Goal: Task Accomplishment & Management: Complete application form

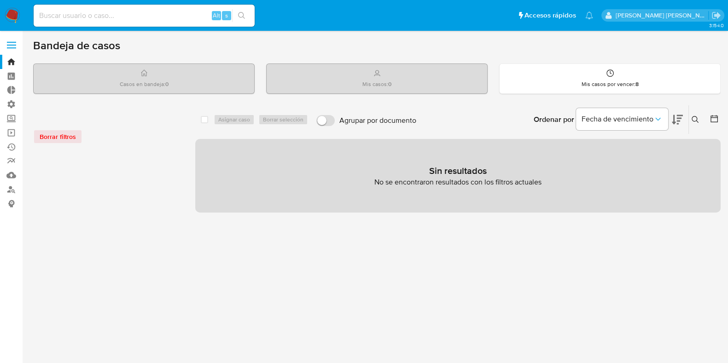
click at [8, 10] on img at bounding box center [13, 16] width 16 height 16
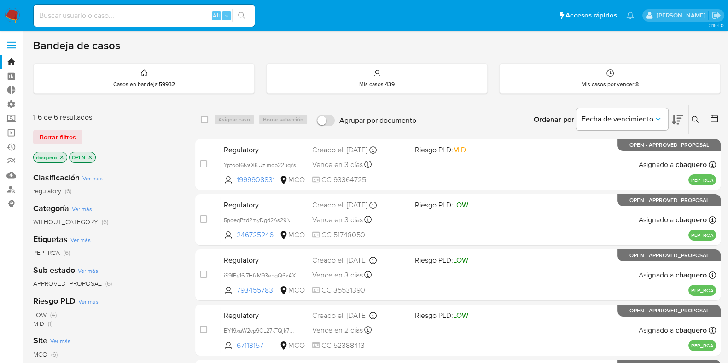
scroll to position [163, 0]
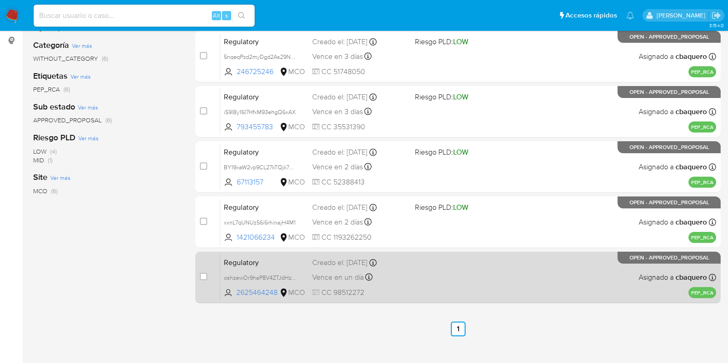
click at [442, 274] on div "Regulatory oshzewOr9haP8V4ZTJdHzTBA 2625464248 MCO Creado el: 14/08/2025 Creado…" at bounding box center [468, 277] width 496 height 46
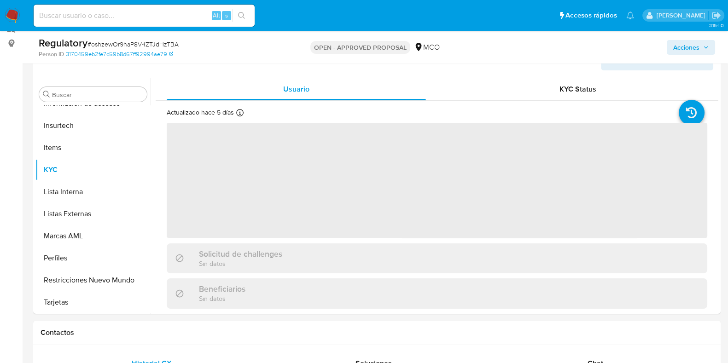
scroll to position [159, 0]
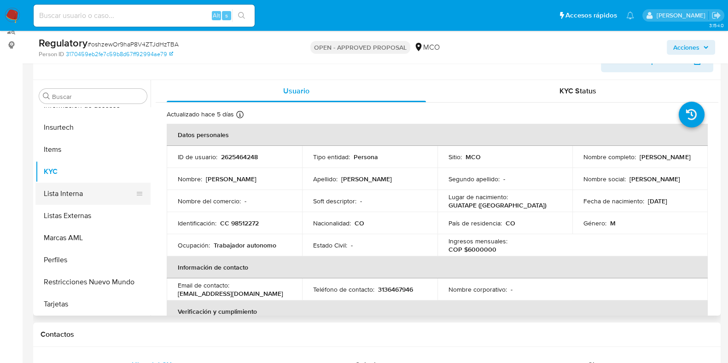
click at [76, 197] on button "Lista Interna" at bounding box center [89, 194] width 108 height 22
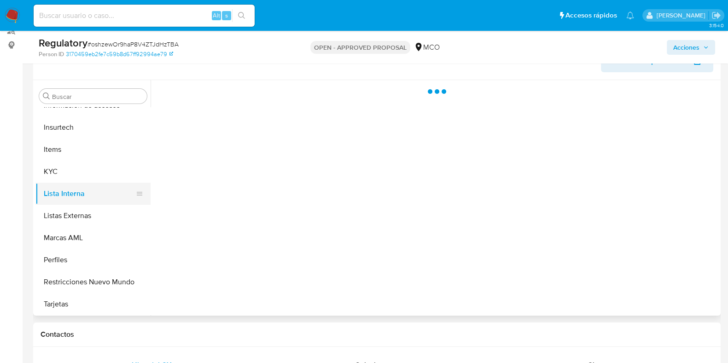
select select "10"
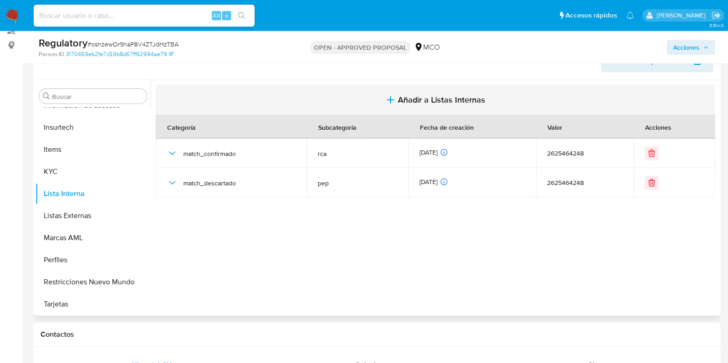
click at [412, 98] on span "Añadir a Listas Internas" at bounding box center [441, 100] width 87 height 10
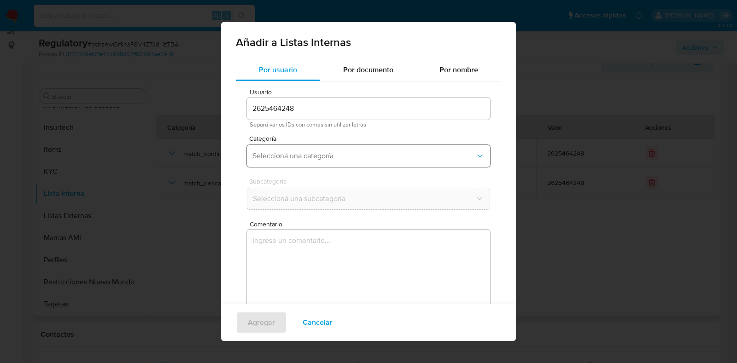
click at [322, 161] on button "Seleccioná una categoría" at bounding box center [368, 156] width 243 height 22
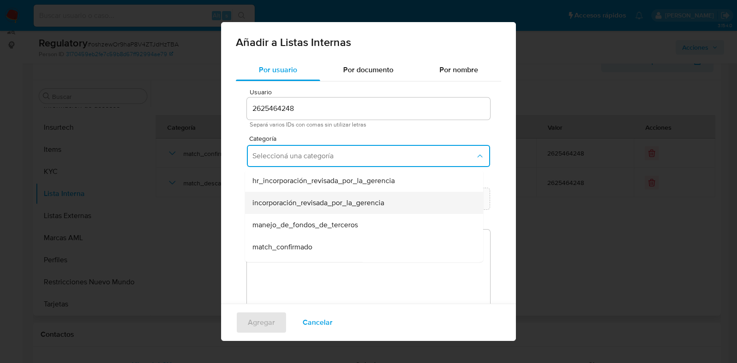
click at [352, 210] on div "incorporación_revisada_por_la_gerencia" at bounding box center [361, 203] width 218 height 22
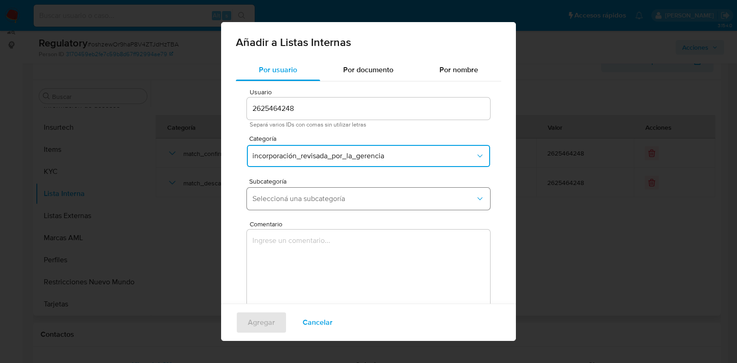
click at [397, 192] on button "Seleccioná una subcategoría" at bounding box center [368, 199] width 243 height 22
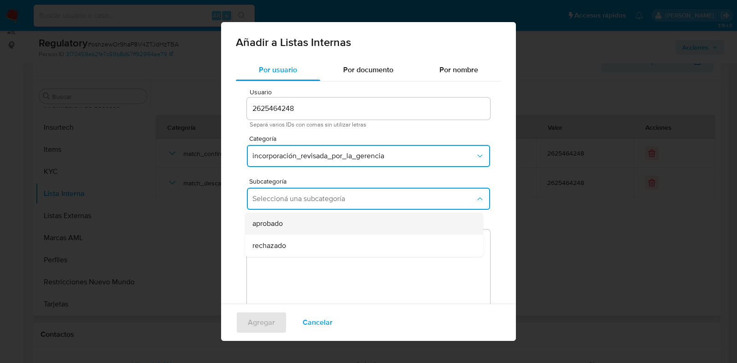
click at [316, 221] on div "aprobado" at bounding box center [361, 224] width 218 height 22
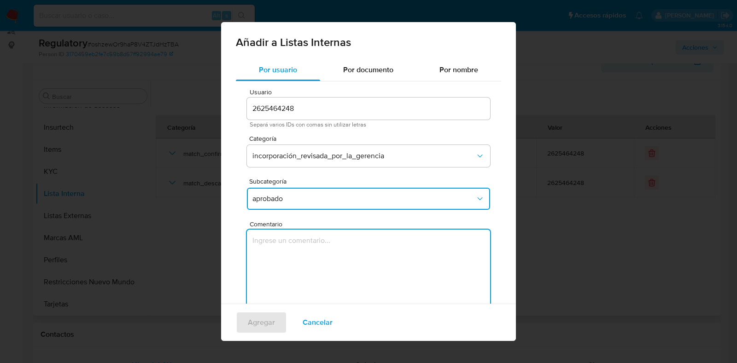
click at [323, 248] on textarea "Comentario" at bounding box center [368, 274] width 243 height 88
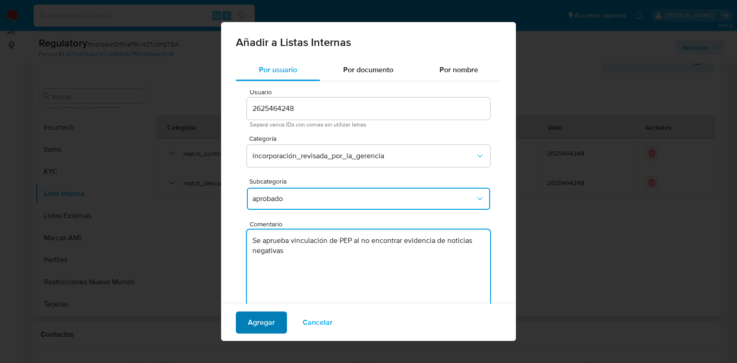
type textarea "Se aprueba vinculación de PEP al no encontrar evidencia de noticias negativas"
click at [256, 323] on span "Agregar" at bounding box center [261, 323] width 27 height 20
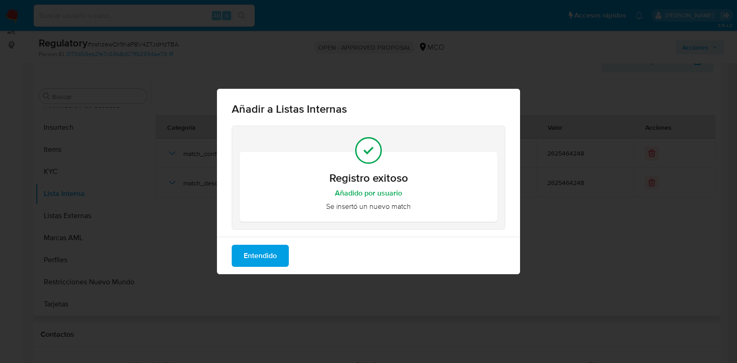
click at [266, 256] on span "Entendido" at bounding box center [260, 256] width 33 height 20
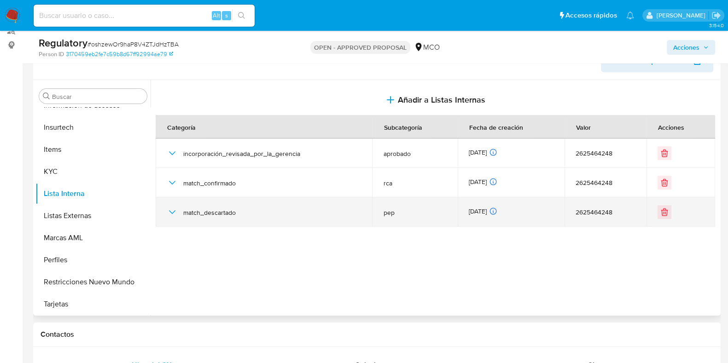
click at [173, 209] on icon "button" at bounding box center [172, 212] width 11 height 11
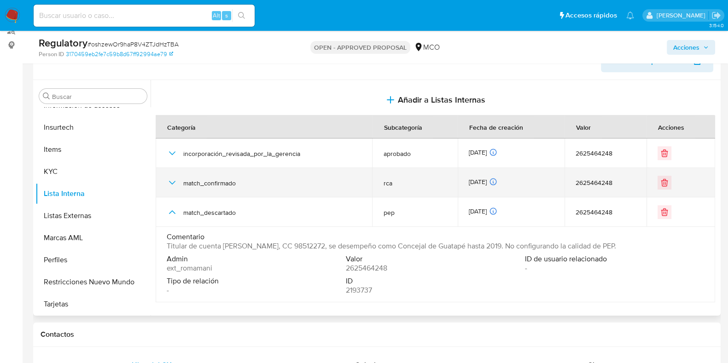
click at [166, 185] on td "match_confirmado" at bounding box center [264, 182] width 216 height 29
click at [170, 181] on icon "button" at bounding box center [172, 183] width 6 height 4
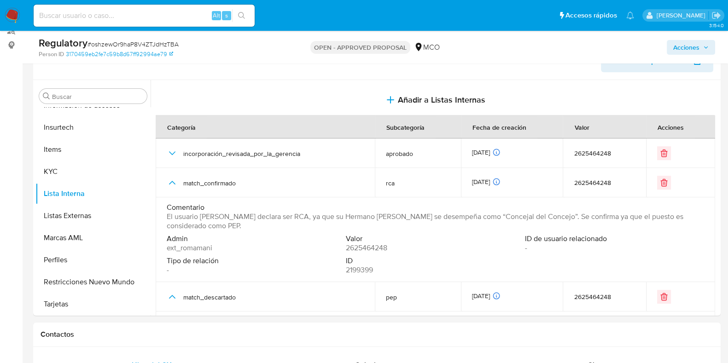
scroll to position [0, 0]
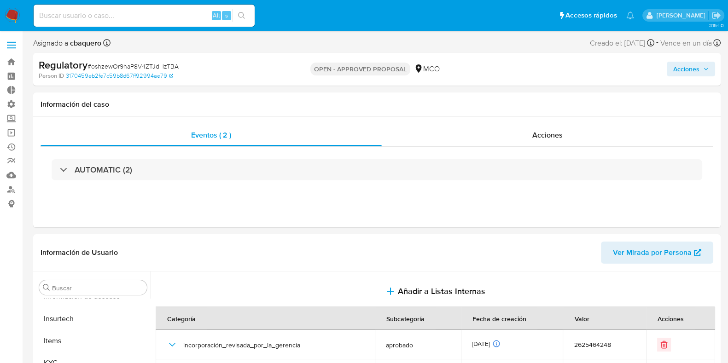
click at [686, 64] on span "Acciones" at bounding box center [686, 69] width 26 height 15
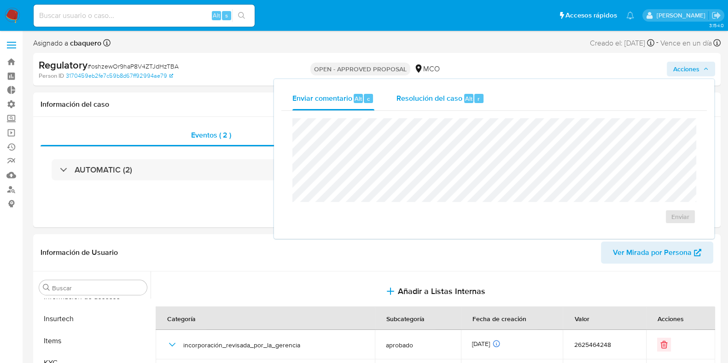
click at [479, 96] on div "r" at bounding box center [478, 98] width 9 height 9
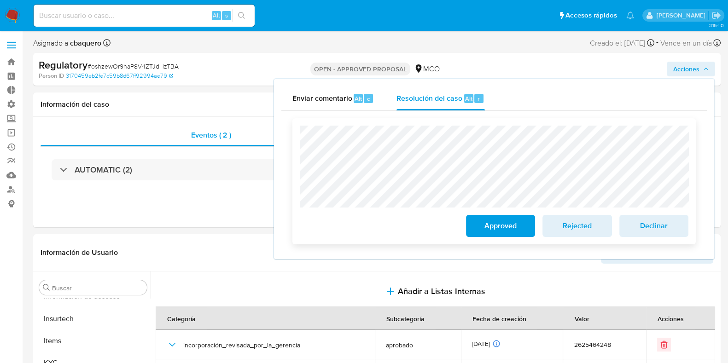
click at [490, 232] on span "Approved" at bounding box center [500, 226] width 45 height 20
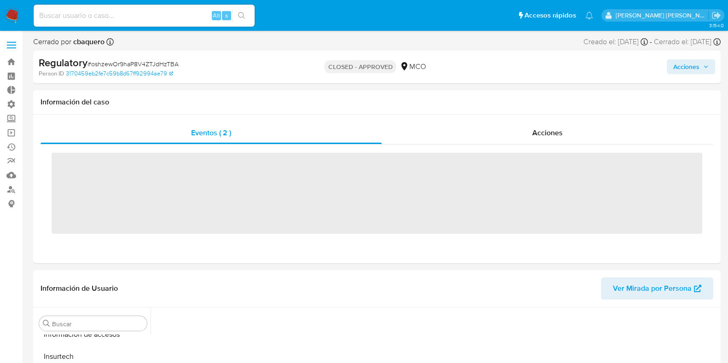
scroll to position [389, 0]
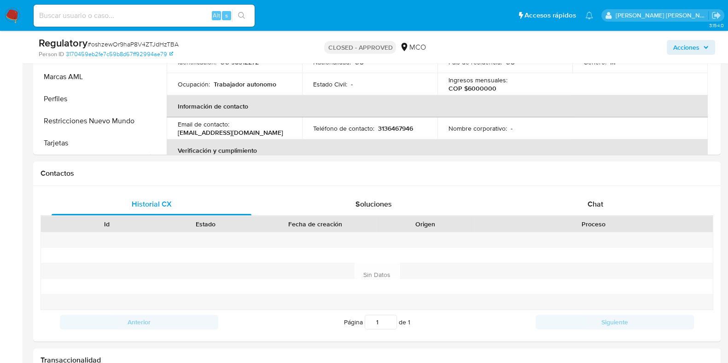
select select "10"
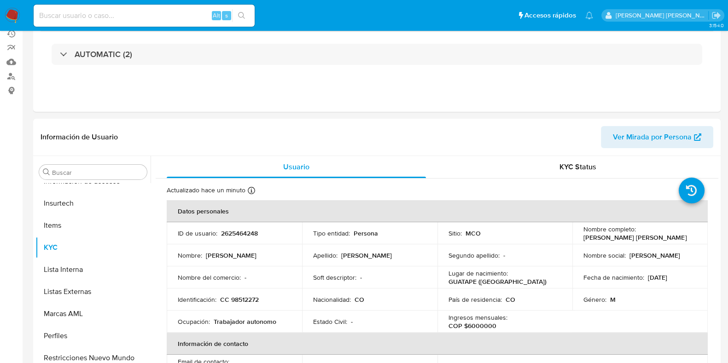
scroll to position [0, 0]
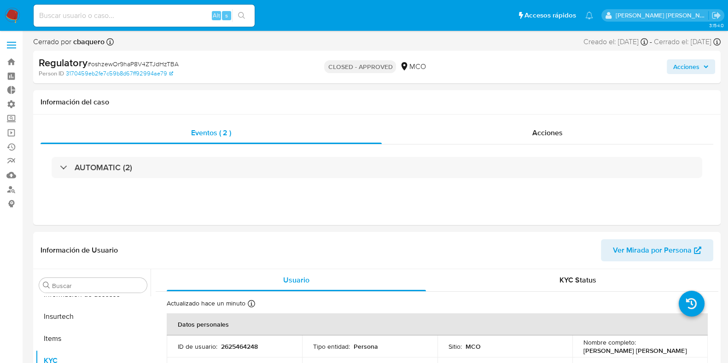
click at [674, 69] on span "Acciones" at bounding box center [686, 66] width 26 height 15
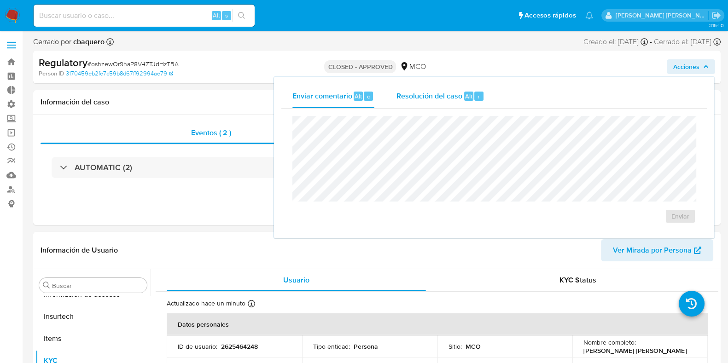
click at [409, 92] on span "Resolución del caso" at bounding box center [429, 96] width 66 height 11
click at [11, 19] on img at bounding box center [13, 16] width 16 height 16
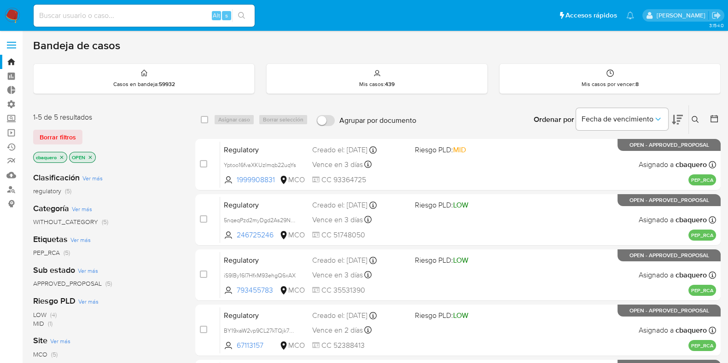
scroll to position [163, 0]
